Goal: Task Accomplishment & Management: Manage account settings

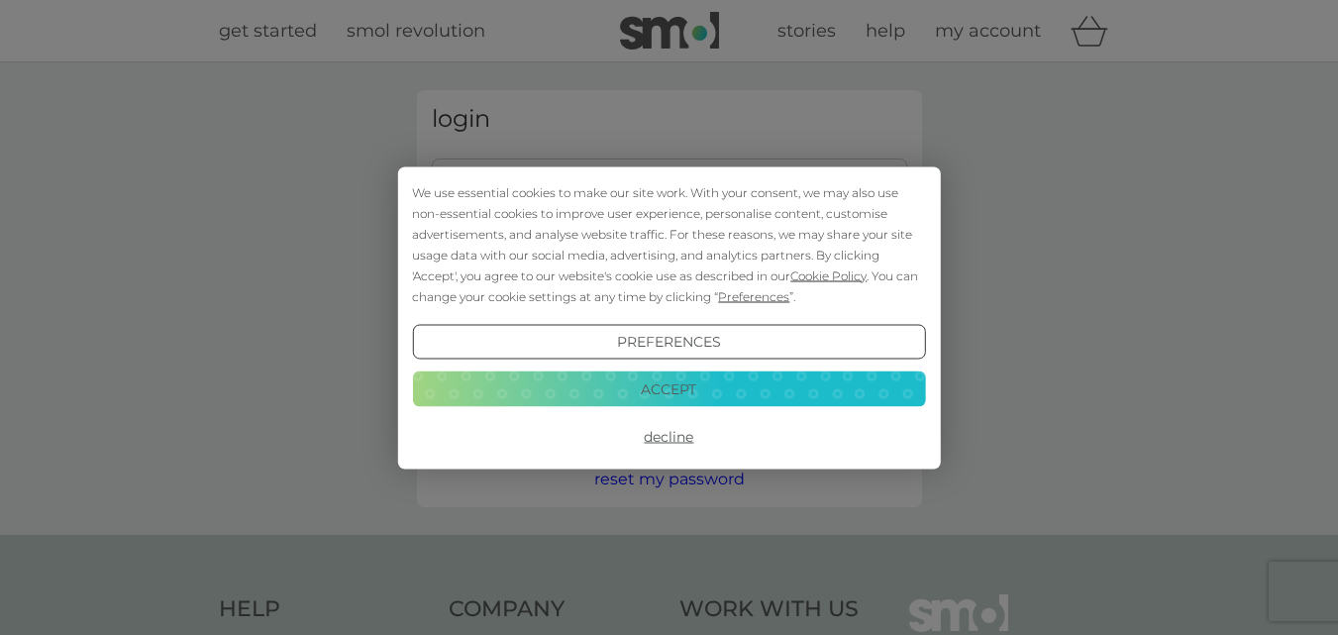
type input "[EMAIL_ADDRESS][DOMAIN_NAME]"
click at [697, 394] on button "Accept" at bounding box center [668, 389] width 513 height 36
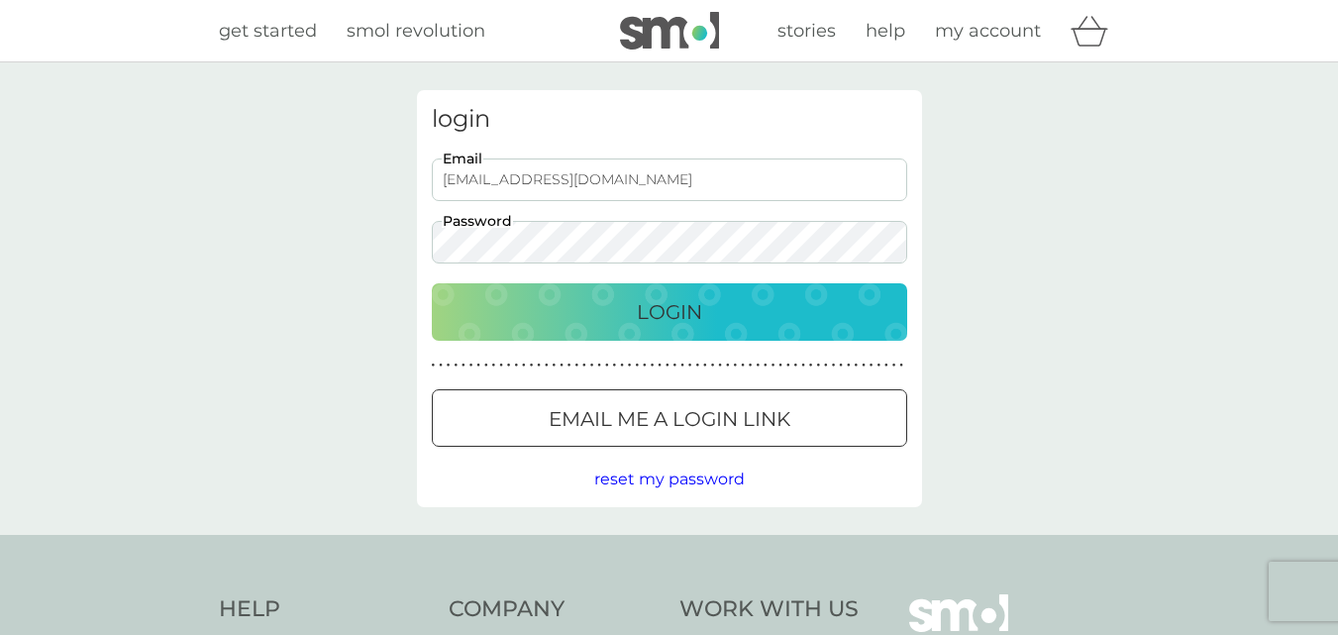
click at [679, 318] on p "Login" at bounding box center [669, 312] width 65 height 32
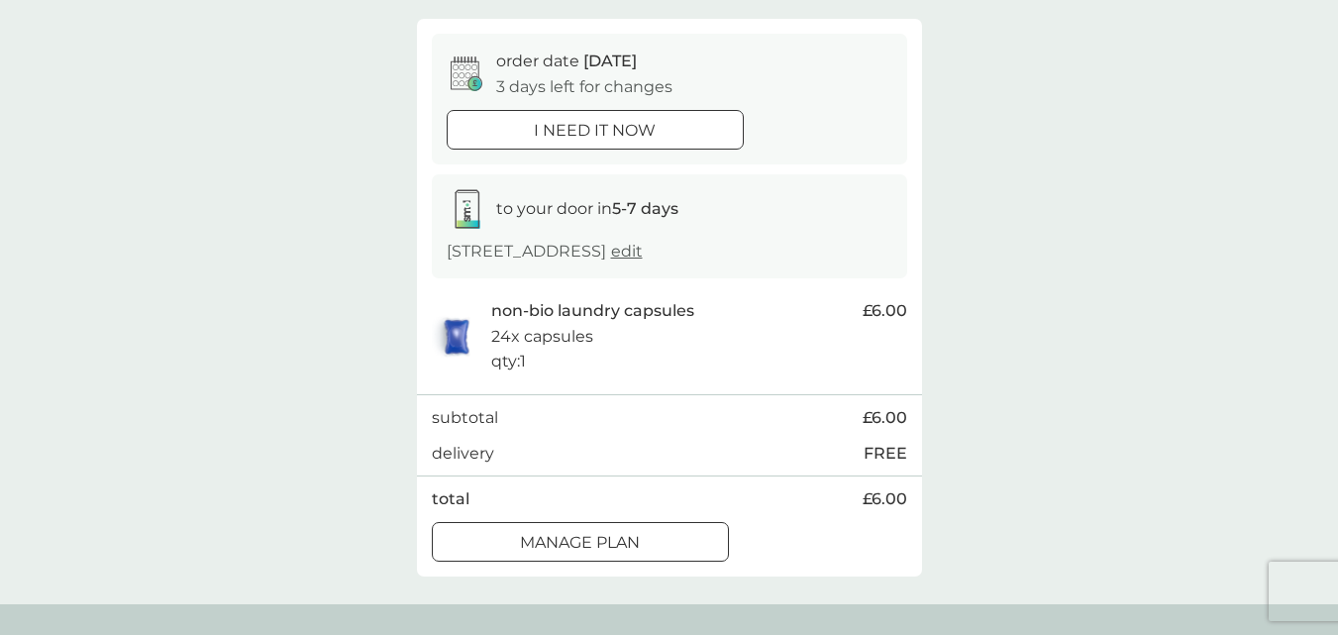
scroll to position [166, 0]
click at [597, 541] on div at bounding box center [580, 540] width 71 height 21
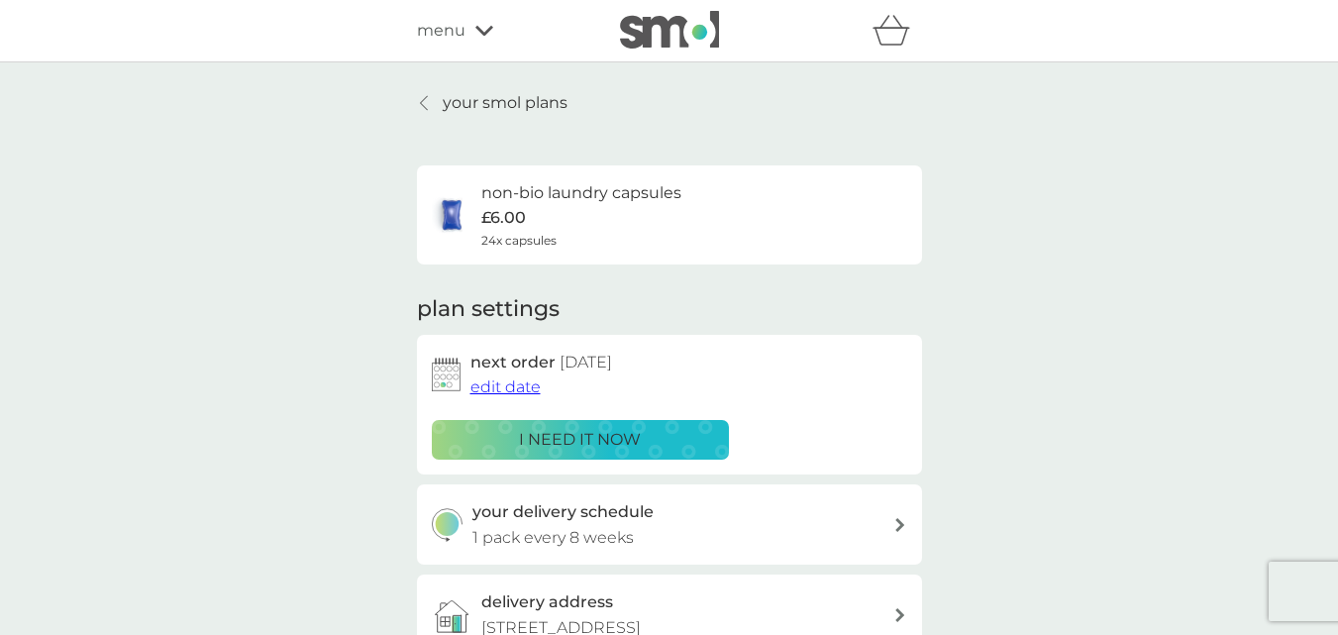
click at [690, 516] on div "your delivery schedule 1 pack every 8 weeks" at bounding box center [682, 524] width 421 height 50
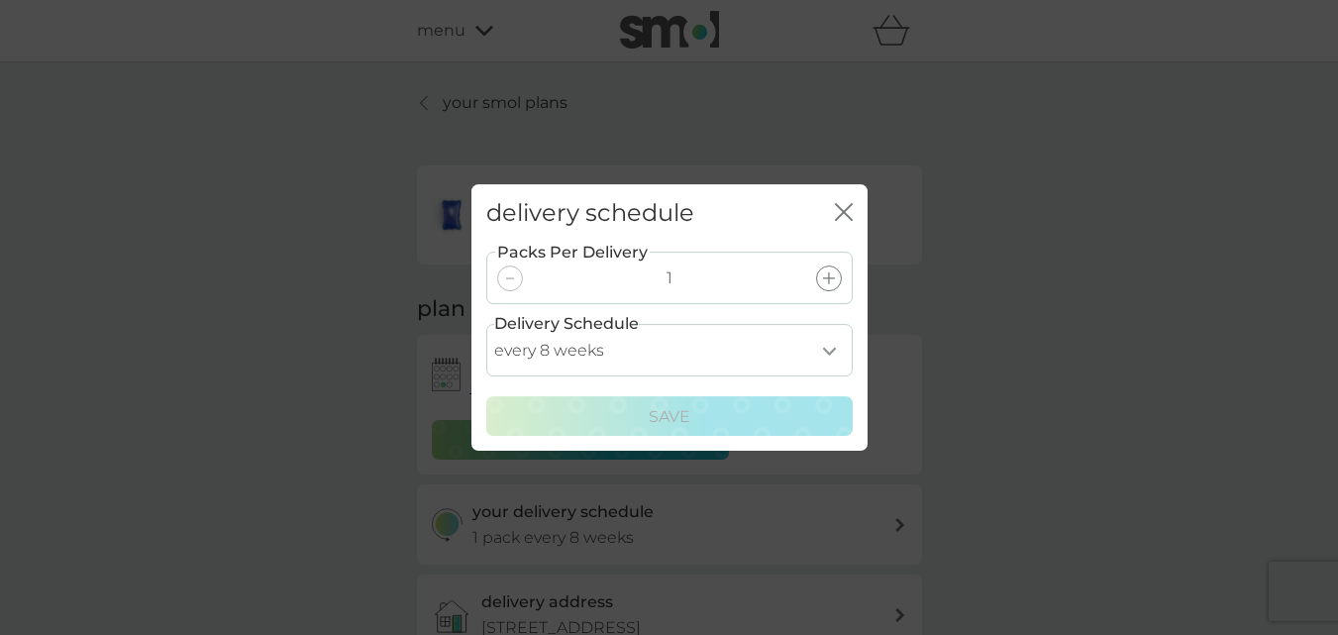
click at [831, 342] on select "every 1 week every 2 weeks every 3 weeks every 4 weeks every 5 weeks every 6 we…" at bounding box center [669, 350] width 366 height 52
select select "119"
click at [486, 324] on select "every 1 week every 2 weeks every 3 weeks every 4 weeks every 5 weeks every 6 we…" at bounding box center [669, 350] width 366 height 52
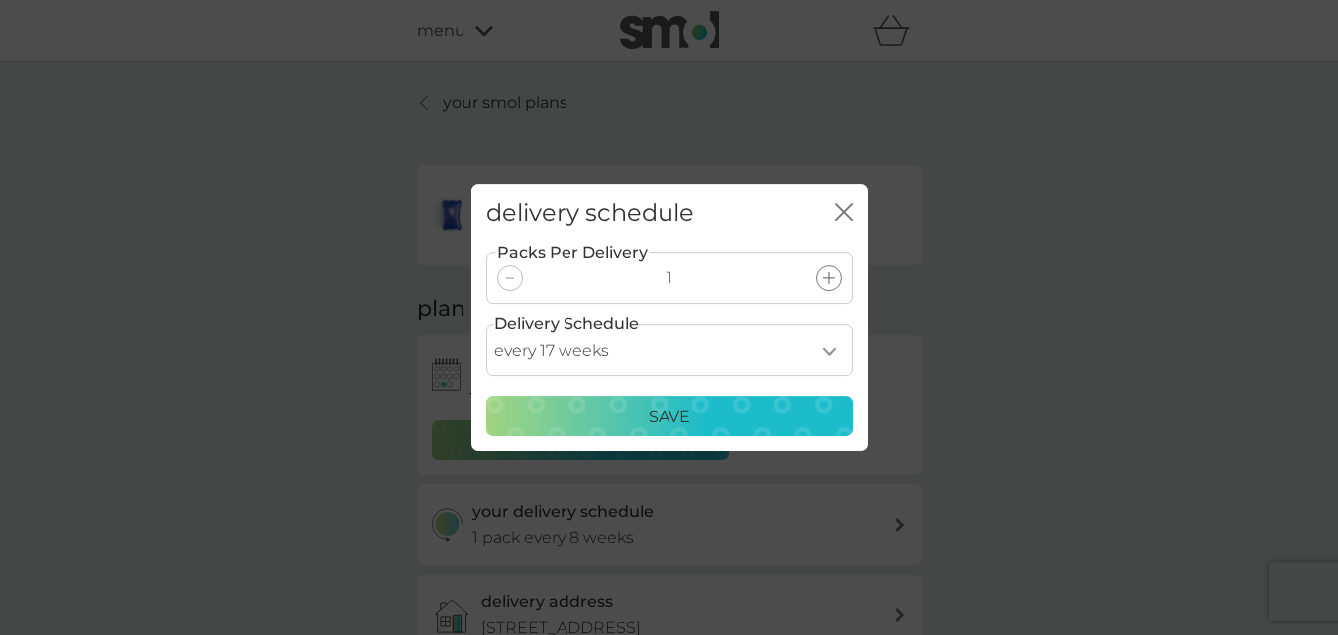
click at [681, 427] on p "Save" at bounding box center [670, 417] width 42 height 26
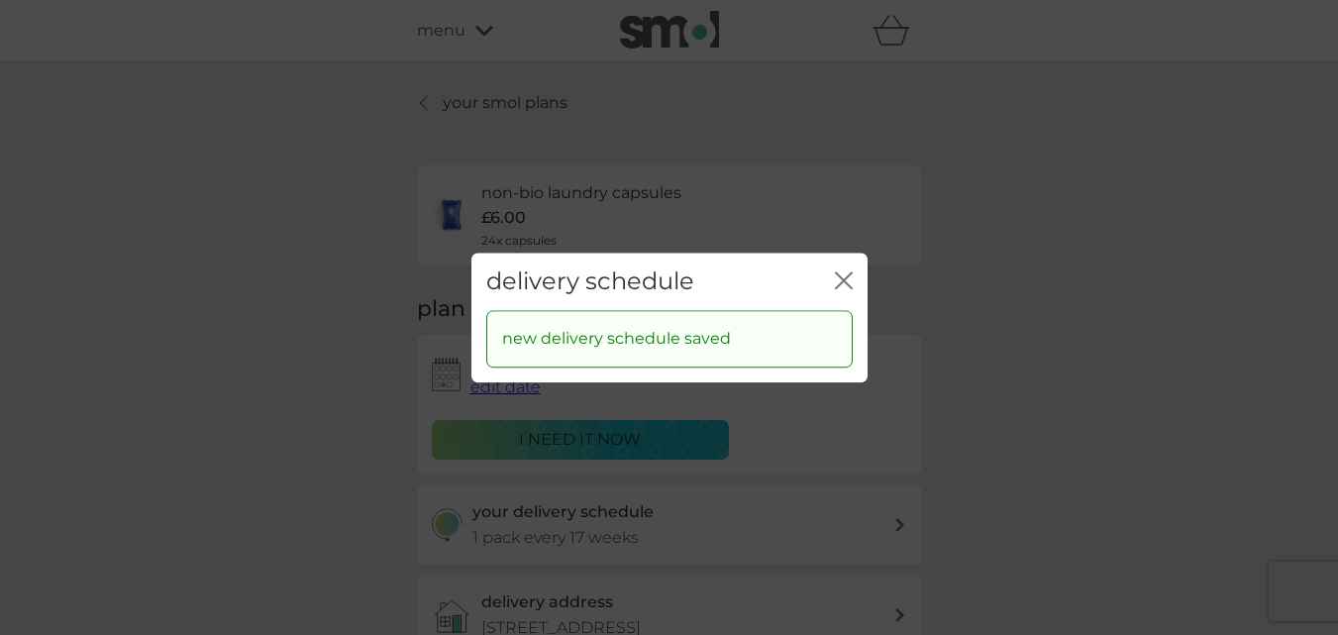
click at [1040, 388] on div "delivery schedule close new delivery schedule saved" at bounding box center [669, 317] width 1338 height 635
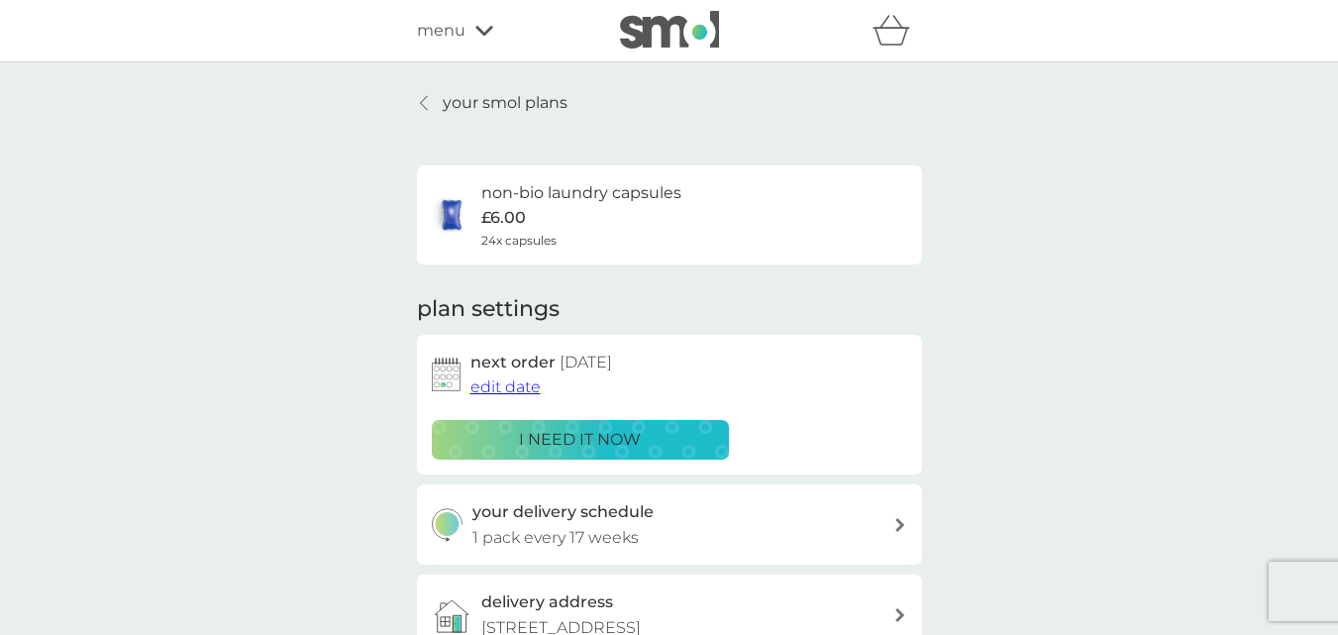
click at [516, 377] on span "edit date" at bounding box center [505, 386] width 70 height 19
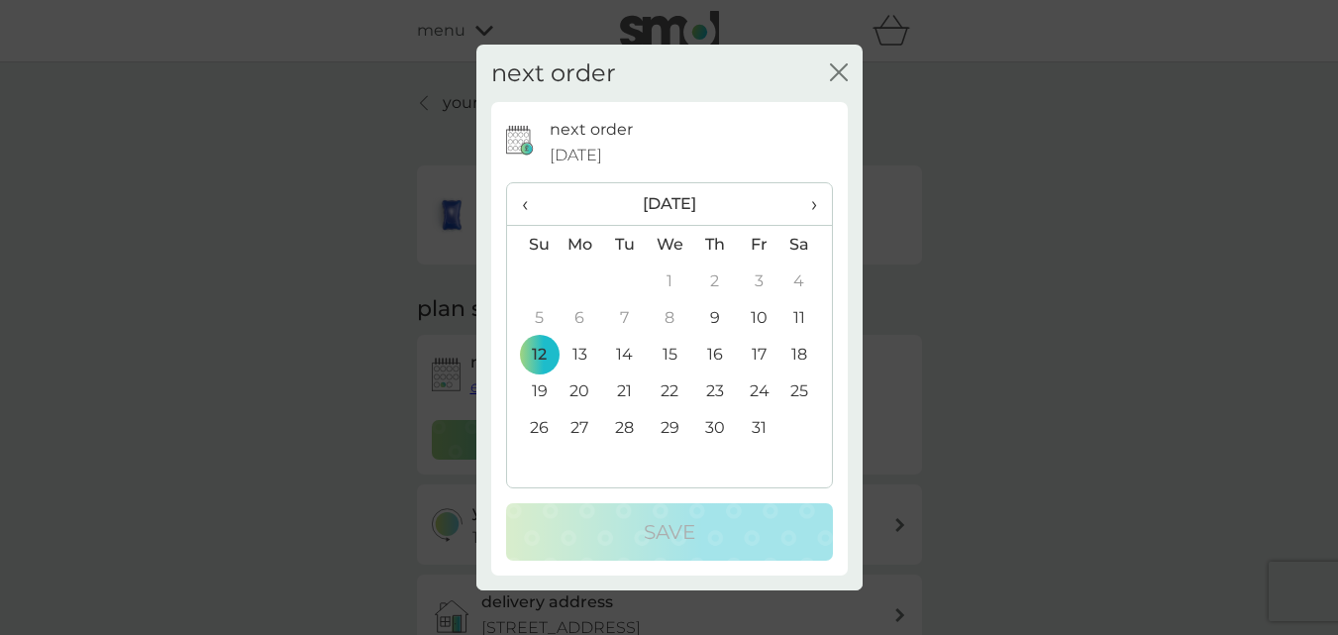
click at [815, 209] on span "›" at bounding box center [806, 204] width 20 height 42
click at [534, 418] on td "23" at bounding box center [532, 427] width 50 height 37
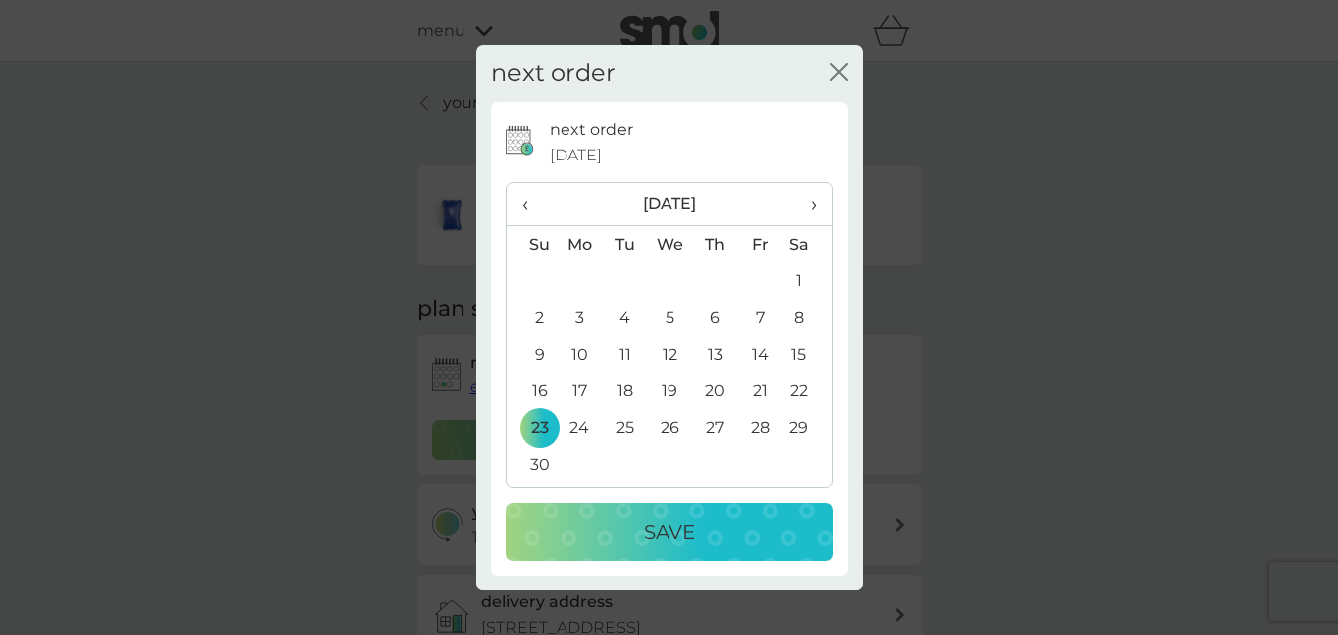
click at [644, 543] on p "Save" at bounding box center [669, 532] width 51 height 32
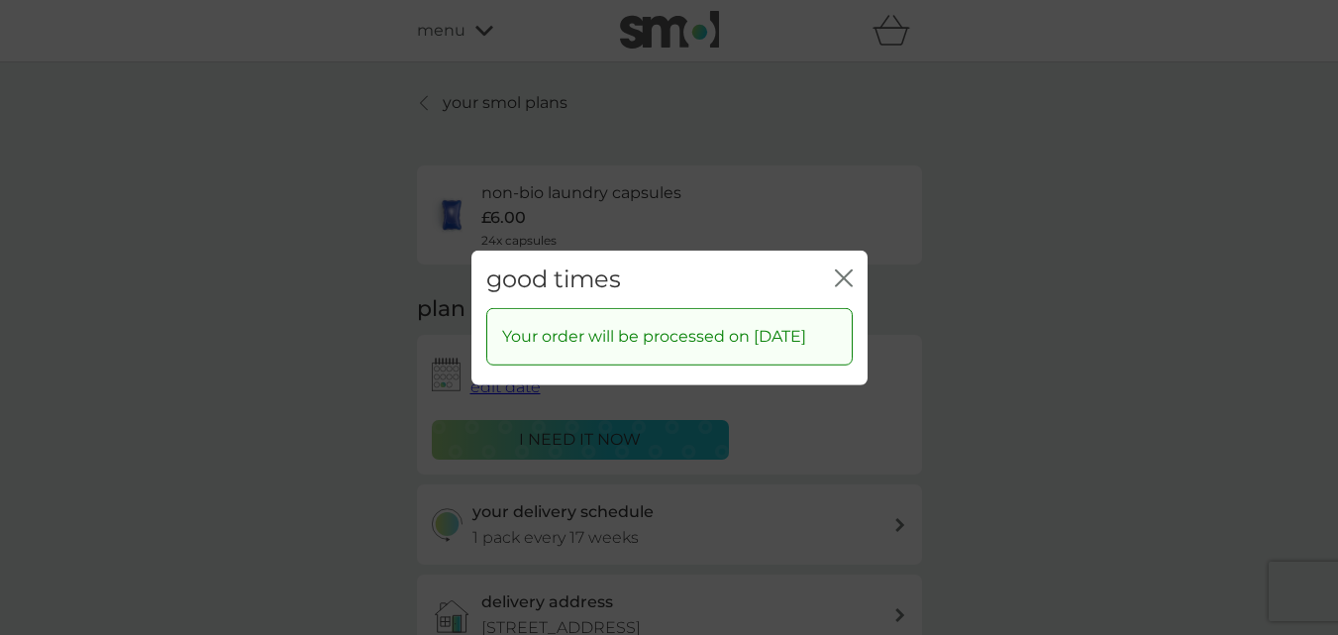
click at [842, 268] on icon "close" at bounding box center [844, 277] width 18 height 18
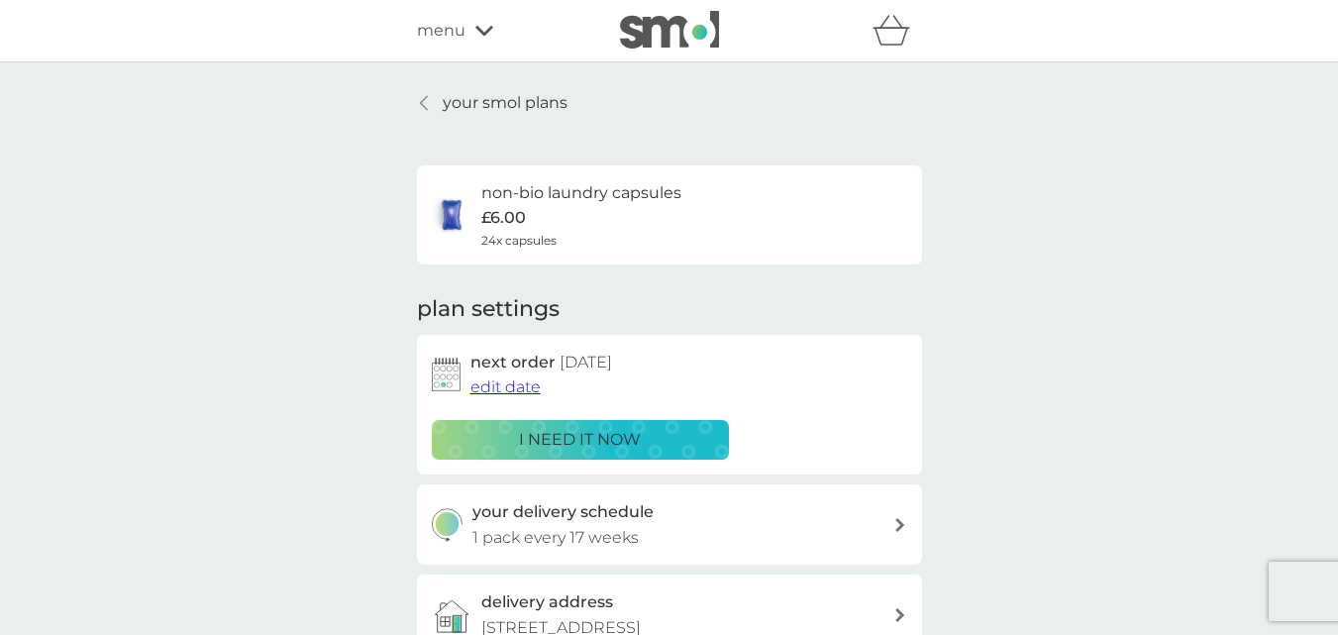
click at [1094, 298] on div "your smol plans non-bio laundry capsules £6.00 24x capsules plan settings next …" at bounding box center [669, 534] width 1338 height 945
